Goal: Information Seeking & Learning: Learn about a topic

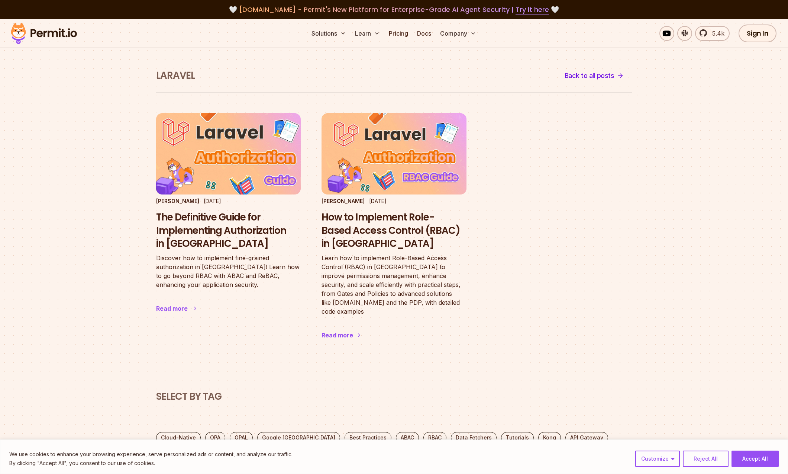
click at [210, 204] on time "[DATE]" at bounding box center [212, 201] width 17 height 6
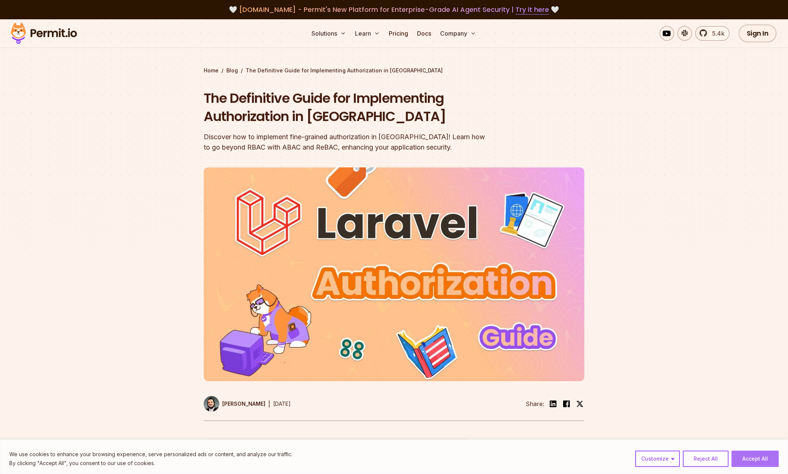
click at [758, 461] on button "Accept All" at bounding box center [754, 459] width 47 height 16
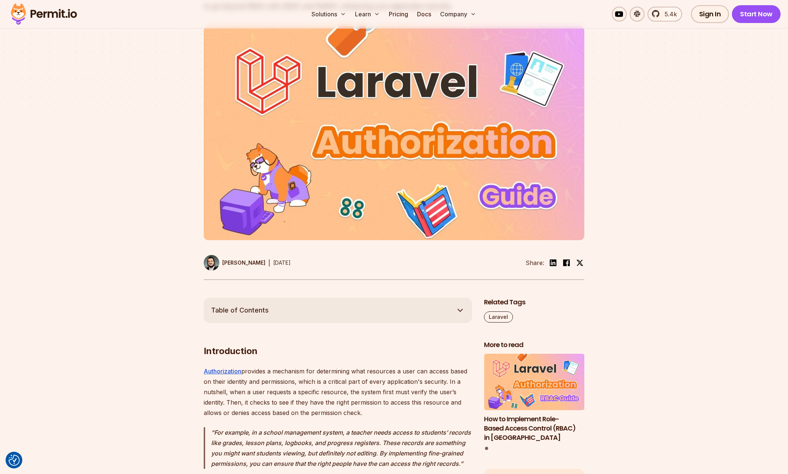
scroll to position [217, 0]
